Goal: Find specific page/section: Find specific page/section

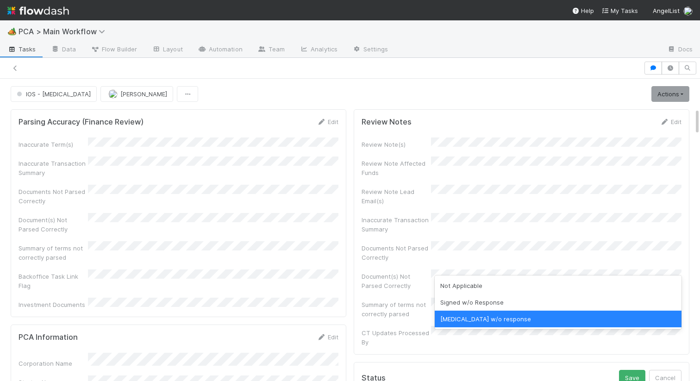
scroll to position [325, 0]
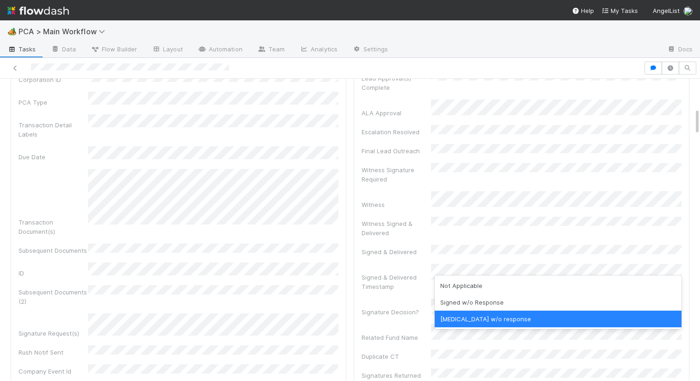
click at [284, 262] on div "Corporation Name Startup Name Corporation ID PCA Type Transaction Detail Labels…" at bounding box center [179, 253] width 320 height 452
click at [417, 273] on div "Signed & Delivered Timestamp" at bounding box center [396, 282] width 69 height 19
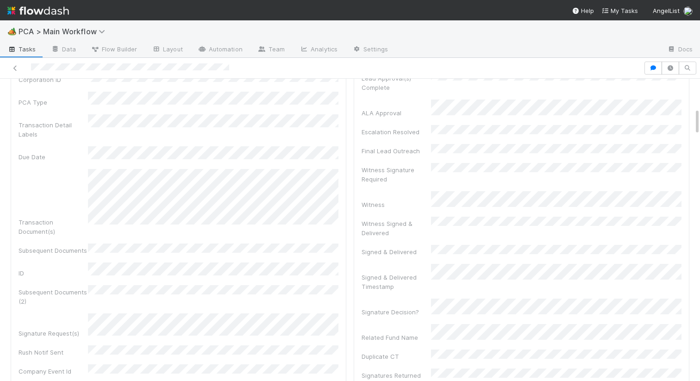
click at [459, 318] on div "Lead Approval(s) Complete ALA Approval Escalation Resolved Final Lead Outreach …" at bounding box center [522, 349] width 320 height 557
click at [401, 371] on div "Signatures Returned Offline" at bounding box center [396, 380] width 69 height 19
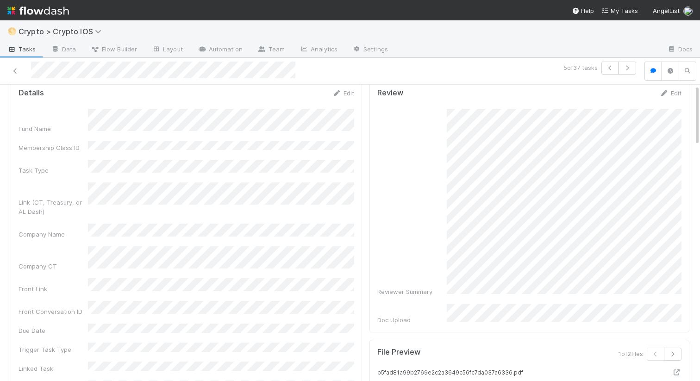
scroll to position [42, 0]
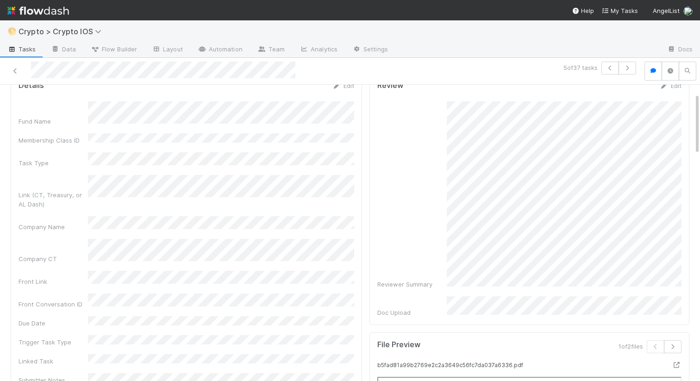
click at [518, 230] on div "Reviewer Summary" at bounding box center [529, 195] width 304 height 188
click at [390, 227] on div "Reviewer Summary" at bounding box center [529, 195] width 304 height 188
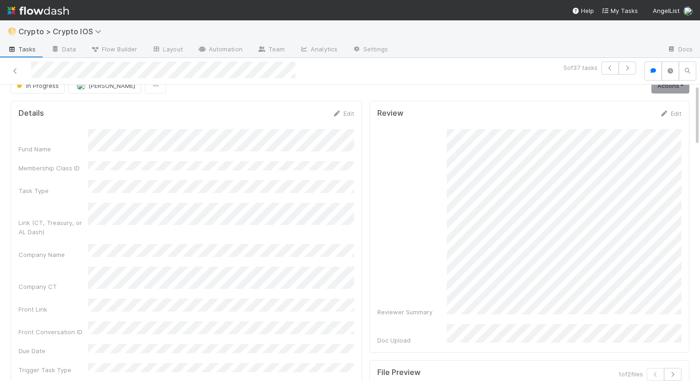
scroll to position [0, 0]
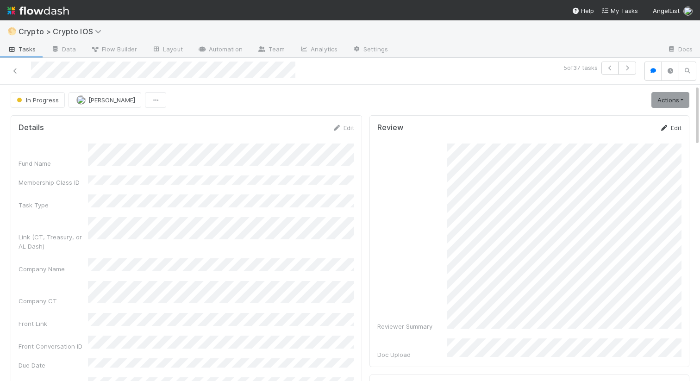
click at [675, 125] on link "Edit" at bounding box center [671, 127] width 22 height 7
click at [634, 129] on button "Save" at bounding box center [632, 131] width 26 height 16
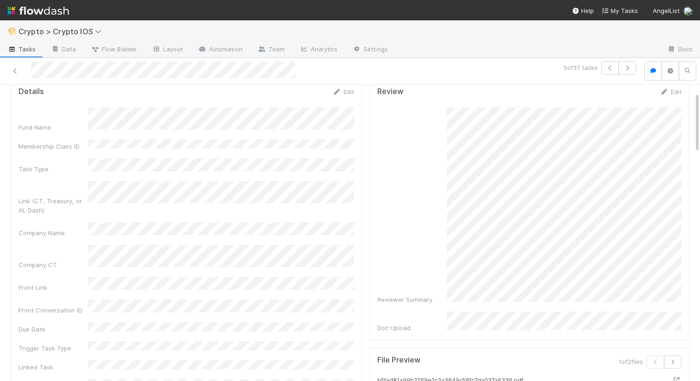
click at [674, 95] on div "Edit" at bounding box center [671, 91] width 22 height 9
click at [667, 90] on icon at bounding box center [664, 92] width 9 height 6
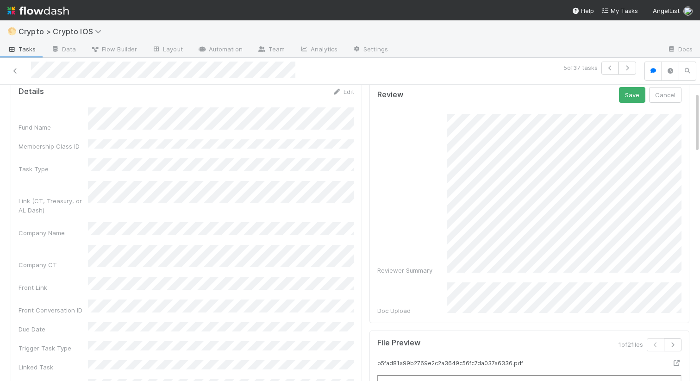
click at [633, 103] on form "Review Save Cancel Reviewer Summary Doc Upload" at bounding box center [529, 201] width 304 height 228
click at [632, 94] on button "Save" at bounding box center [632, 95] width 26 height 16
click at [442, 228] on div "Reviewer Summary" at bounding box center [529, 196] width 304 height 178
click at [425, 277] on div "Reviewer Summary" at bounding box center [529, 196] width 304 height 178
click at [668, 93] on icon at bounding box center [664, 92] width 9 height 6
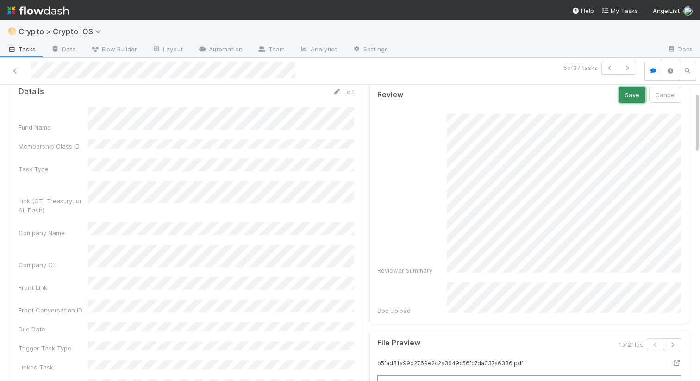
click at [633, 94] on button "Save" at bounding box center [632, 95] width 26 height 16
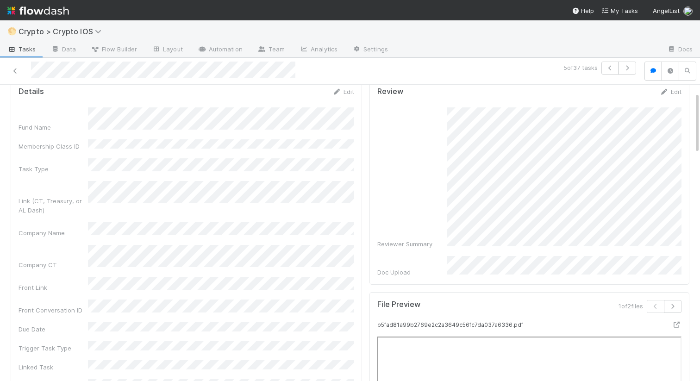
click at [446, 208] on div "Reviewer Summary" at bounding box center [529, 177] width 304 height 141
click at [440, 142] on div "Reviewer Summary" at bounding box center [529, 177] width 304 height 141
click at [441, 139] on div "Reviewer Summary" at bounding box center [529, 177] width 304 height 141
click at [443, 189] on div "Reviewer Summary" at bounding box center [529, 177] width 304 height 141
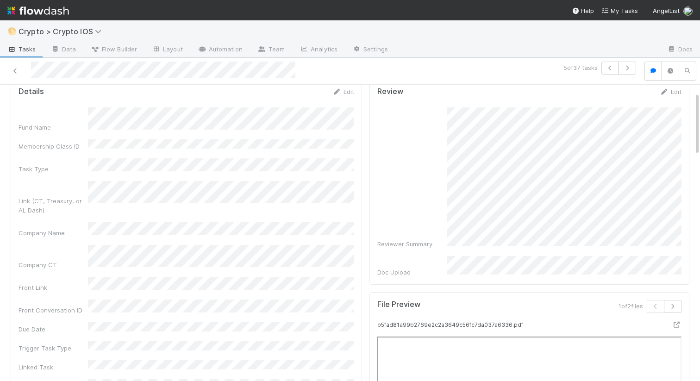
click at [439, 240] on div "Reviewer Summary" at bounding box center [529, 177] width 304 height 141
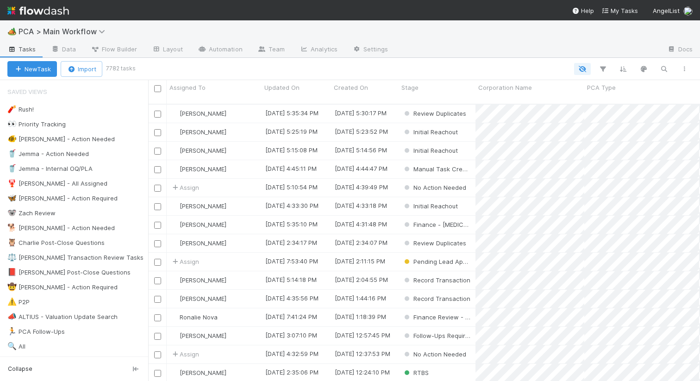
scroll to position [0, 0]
click at [663, 67] on icon "button" at bounding box center [663, 69] width 9 height 8
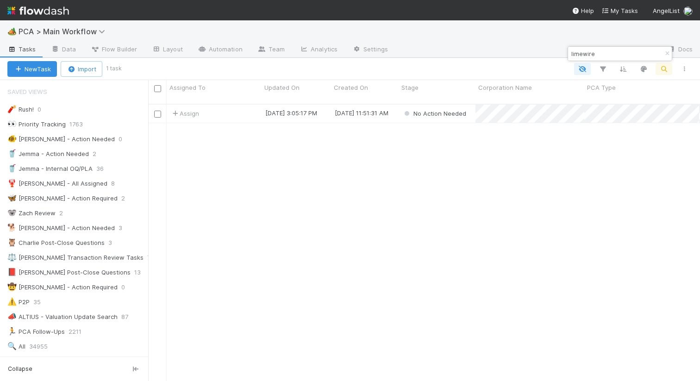
scroll to position [284, 552]
type input "limewire"
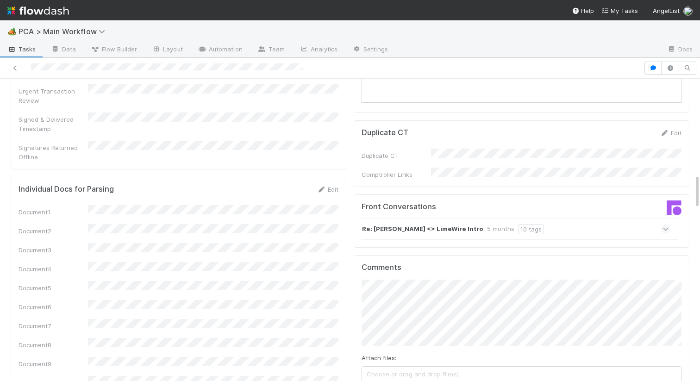
scroll to position [536, 0]
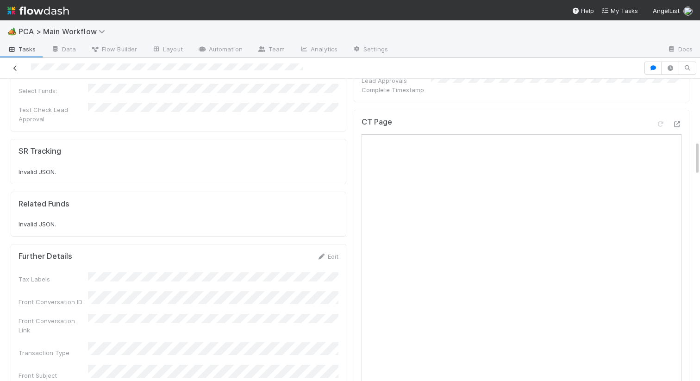
click at [13, 64] on link at bounding box center [15, 67] width 9 height 9
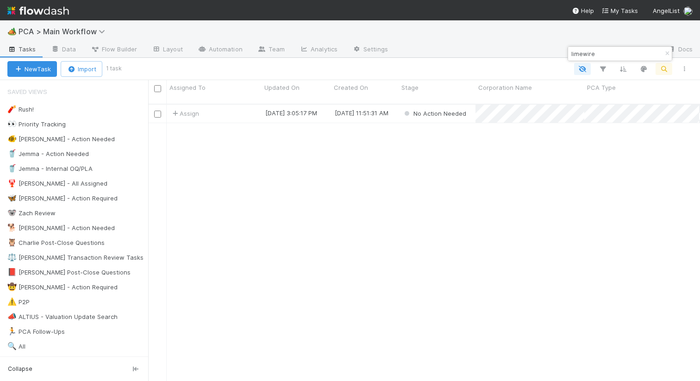
scroll to position [0, 0]
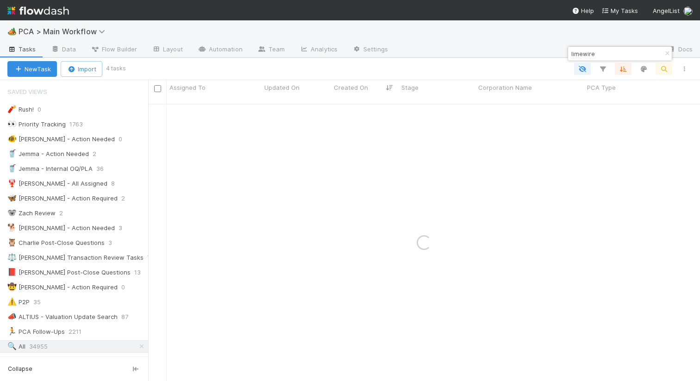
drag, startPoint x: 597, startPoint y: 50, endPoint x: 565, endPoint y: 50, distance: 31.5
click at [565, 50] on body "🏕️ PCA > Main Workflow Tasks Data Flow Builder Layout Automation Team Analytics…" at bounding box center [350, 190] width 700 height 381
click at [572, 54] on input "limewire" at bounding box center [616, 53] width 93 height 11
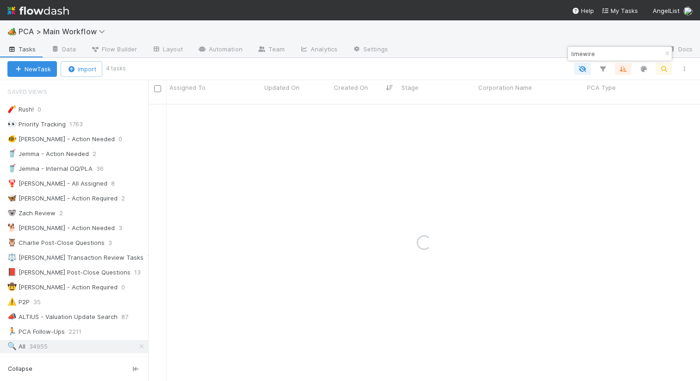
paste input "LMWR"
type input "LMWR"
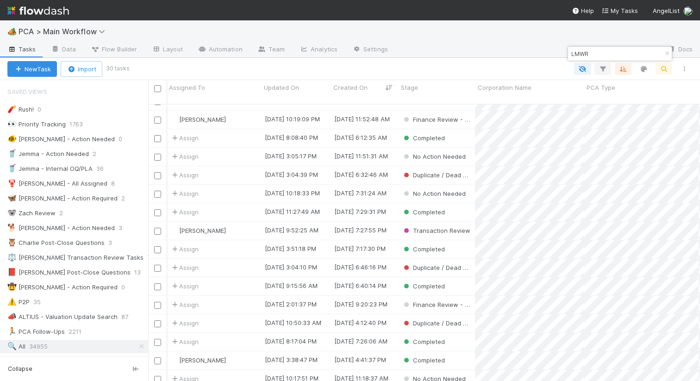
scroll to position [216, 0]
click at [438, 50] on div at bounding box center [527, 50] width 264 height 15
click at [663, 52] on icon "button" at bounding box center [667, 54] width 9 height 6
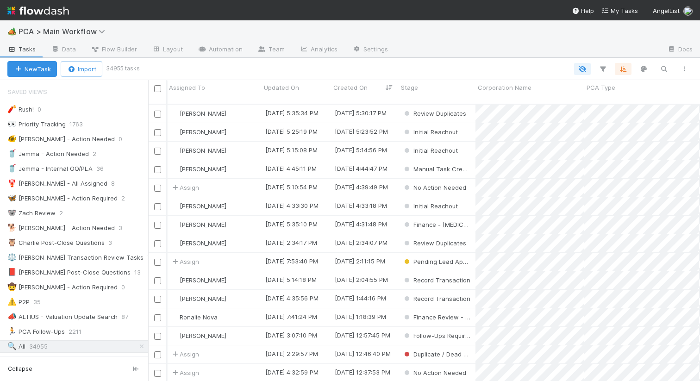
scroll to position [0, 0]
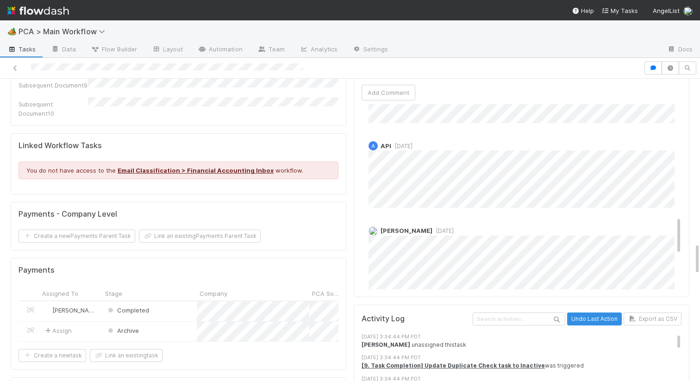
scroll to position [541, 0]
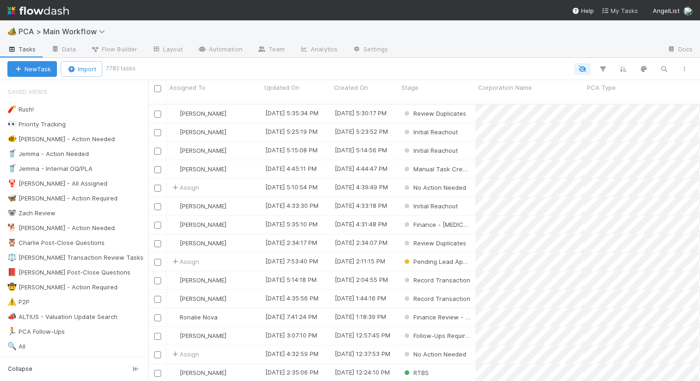
scroll to position [284, 552]
click at [41, 7] on img at bounding box center [38, 11] width 62 height 16
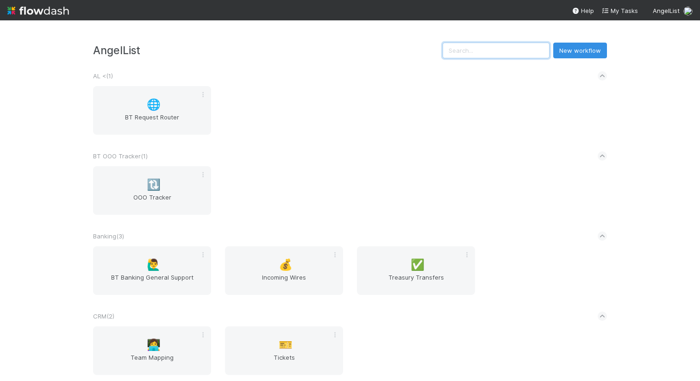
click at [507, 47] on input "text" at bounding box center [496, 51] width 107 height 16
click at [501, 55] on input "text" at bounding box center [496, 51] width 107 height 16
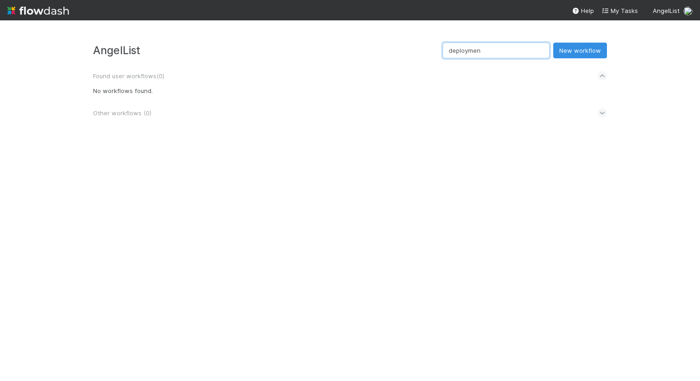
type input "deployment"
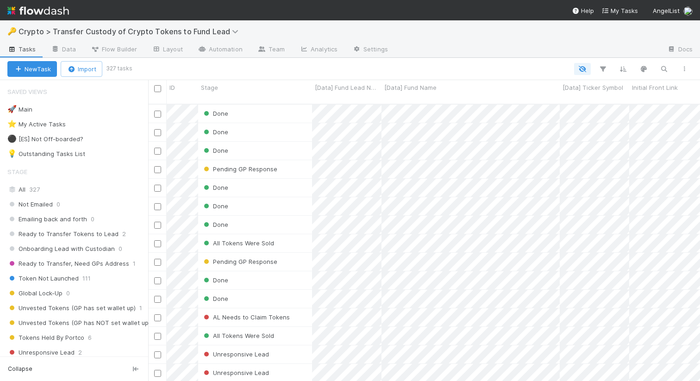
scroll to position [284, 552]
click at [663, 72] on icon "button" at bounding box center [663, 69] width 9 height 8
type input "red"
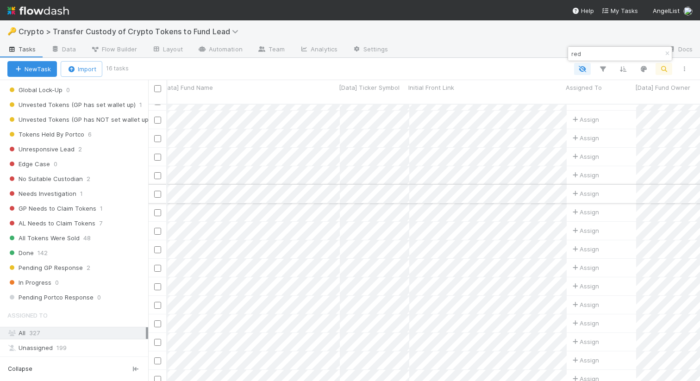
scroll to position [13, 224]
